Goal: Find specific page/section: Find specific page/section

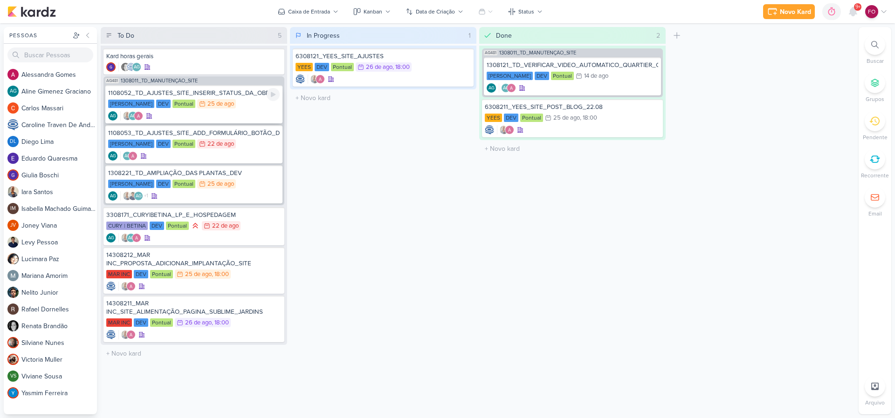
click at [245, 96] on div "1108052_TD_AJUSTES_SITE_INSERIR_STATUS_DA_OBRA" at bounding box center [193, 93] width 171 height 8
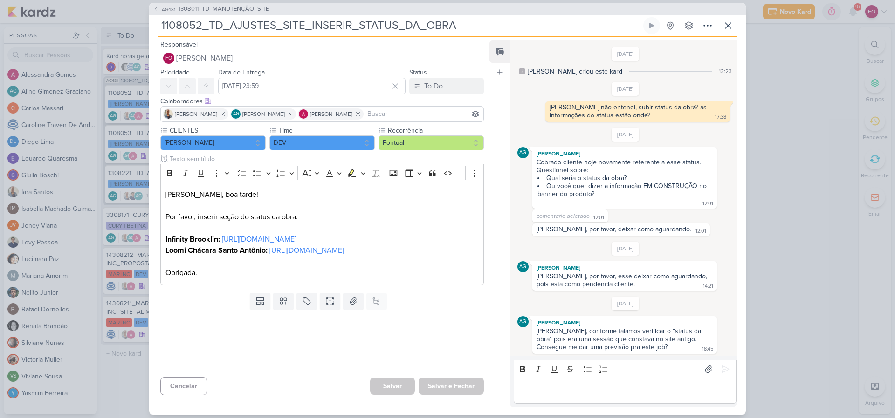
scroll to position [1, 0]
click at [735, 29] on button at bounding box center [728, 25] width 17 height 17
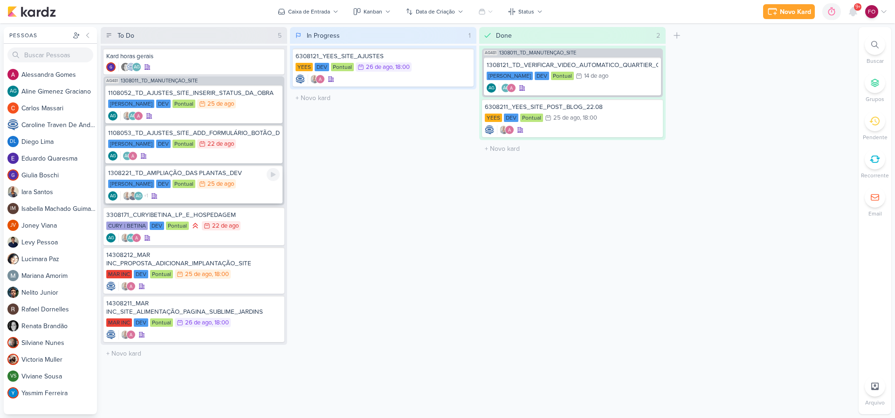
click at [251, 183] on div "[PERSON_NAME] DEV Pontual 25/8 [DATE]" at bounding box center [193, 184] width 171 height 10
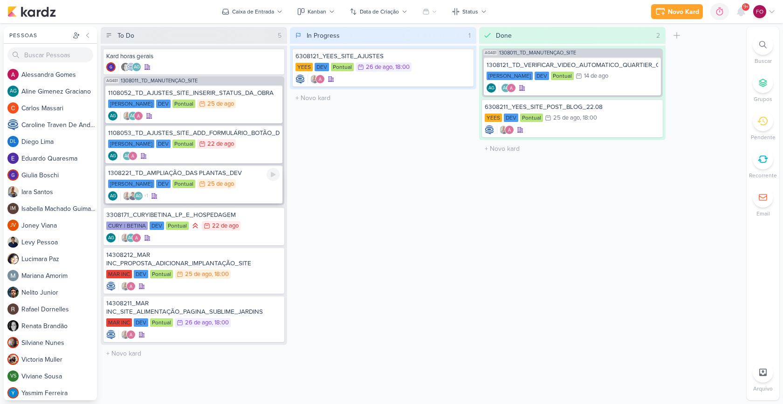
click at [236, 183] on div "[PERSON_NAME] DEV Pontual 25/8 [DATE]" at bounding box center [193, 184] width 171 height 10
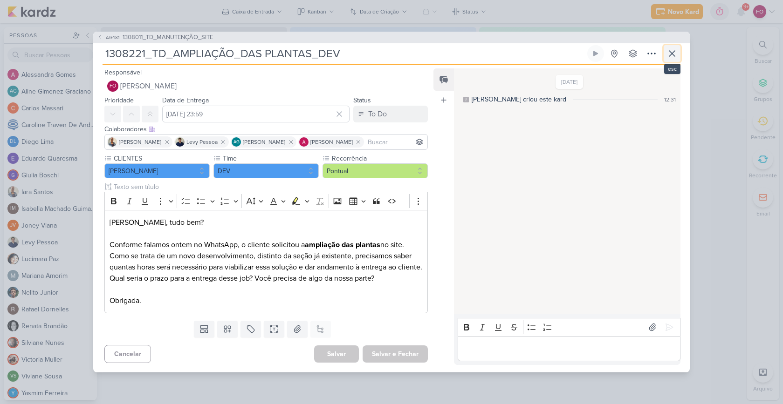
click at [672, 54] on icon at bounding box center [672, 54] width 6 height 6
click at [672, 54] on div "Preferências de Quadros [GEOGRAPHIC_DATA] Organização Não tem nenhum quadro aqu…" at bounding box center [391, 213] width 783 height 381
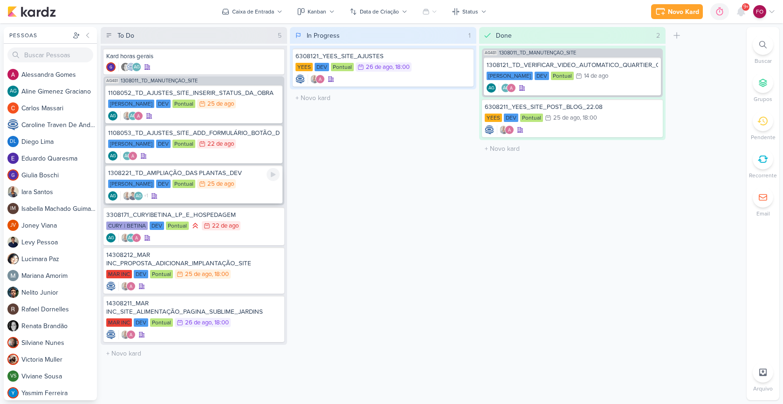
click at [253, 184] on div "[PERSON_NAME] DEV Pontual 25/8 [DATE]" at bounding box center [193, 184] width 171 height 10
